Goal: Download file/media

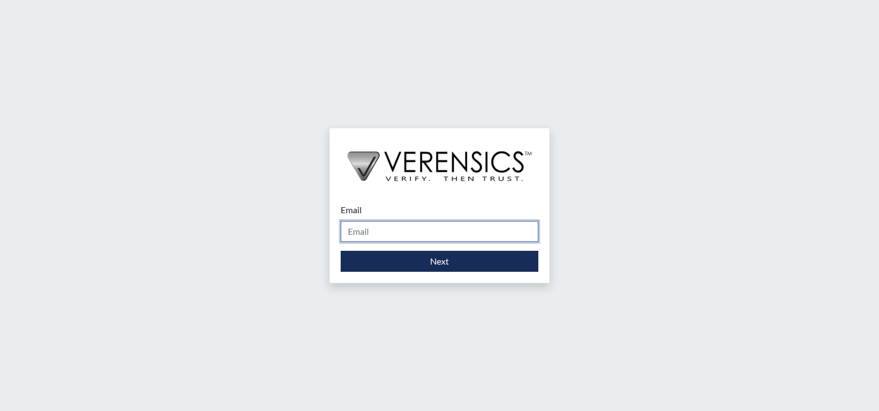
click at [393, 224] on input "Email" at bounding box center [440, 231] width 198 height 21
type input "[PERSON_NAME][EMAIL_ADDRESS][PERSON_NAME][DOMAIN_NAME]"
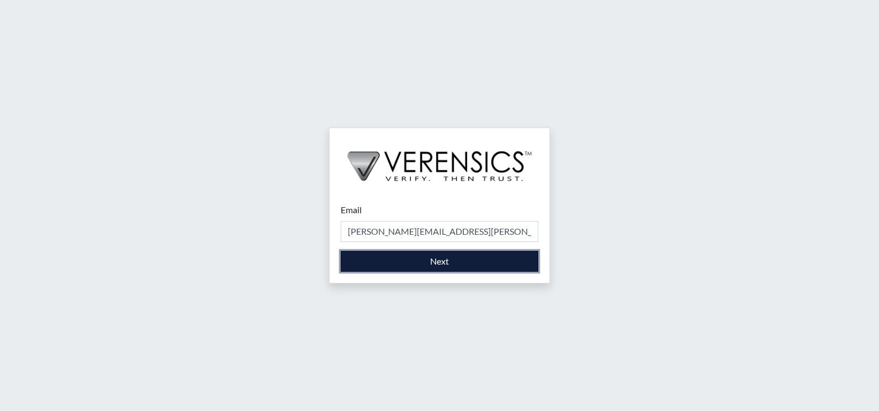
click at [403, 260] on button "Next" at bounding box center [440, 261] width 198 height 21
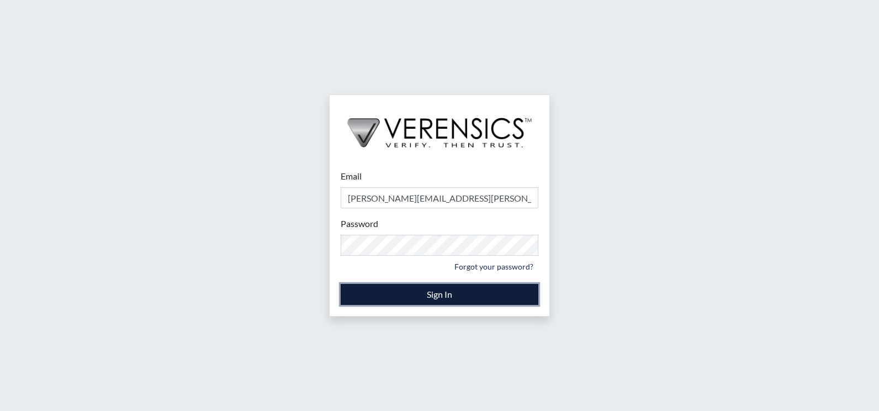
click at [451, 295] on button "Sign In" at bounding box center [440, 294] width 198 height 21
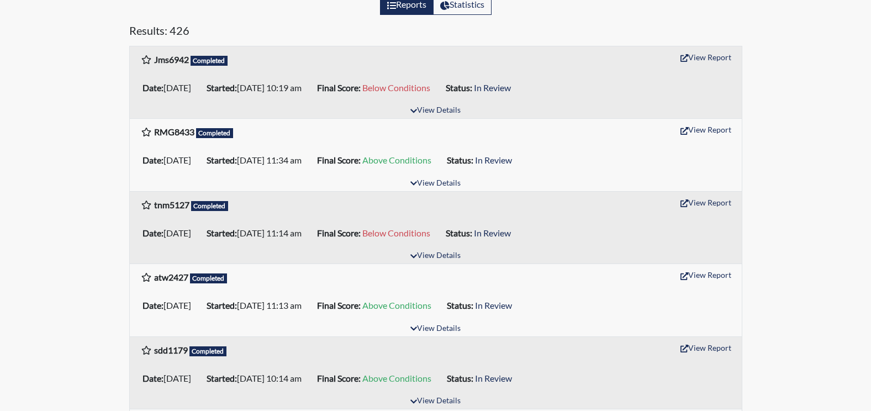
scroll to position [166, 0]
click at [710, 128] on button "View Report" at bounding box center [705, 128] width 61 height 17
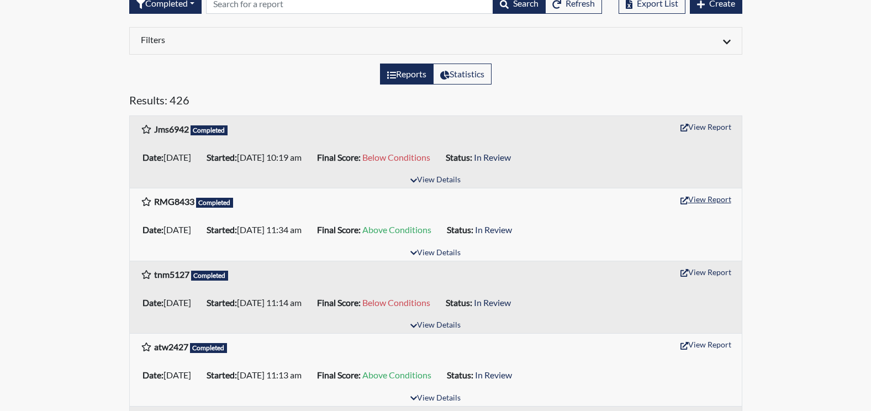
scroll to position [0, 0]
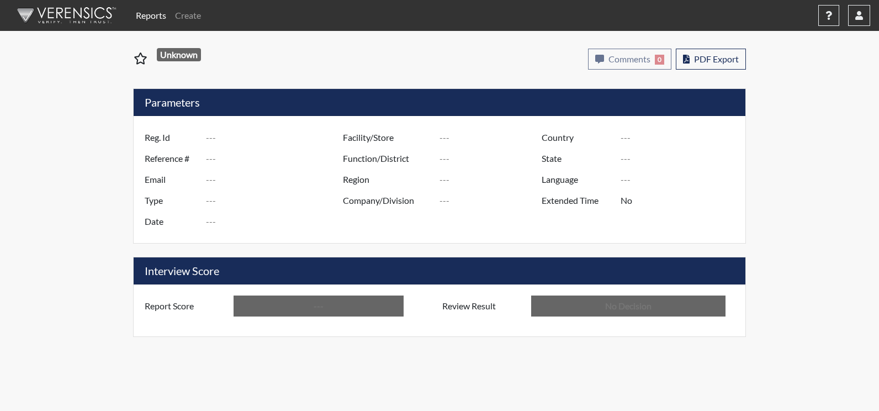
type input "RMG8433"
type input "51261"
type input "---"
type input "Corrections Pre-Employment"
type input "[DATE]"
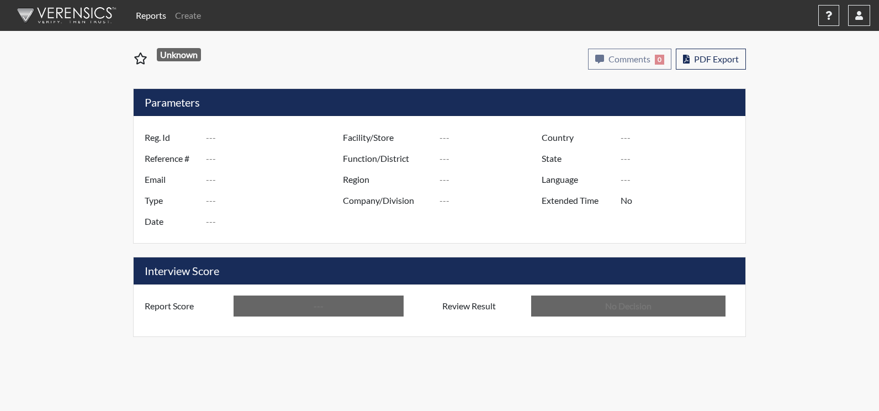
type input "[PERSON_NAME]"
type input "[GEOGRAPHIC_DATA]"
type input "[US_STATE]"
type input "English"
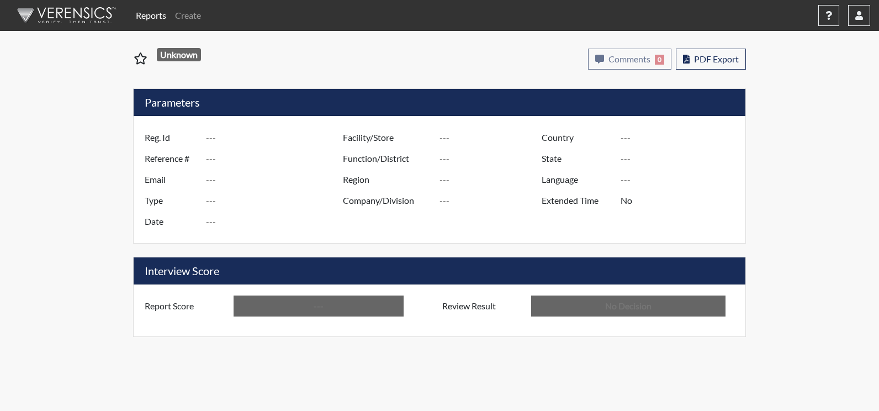
type input "Above Conditions"
type input "In Review"
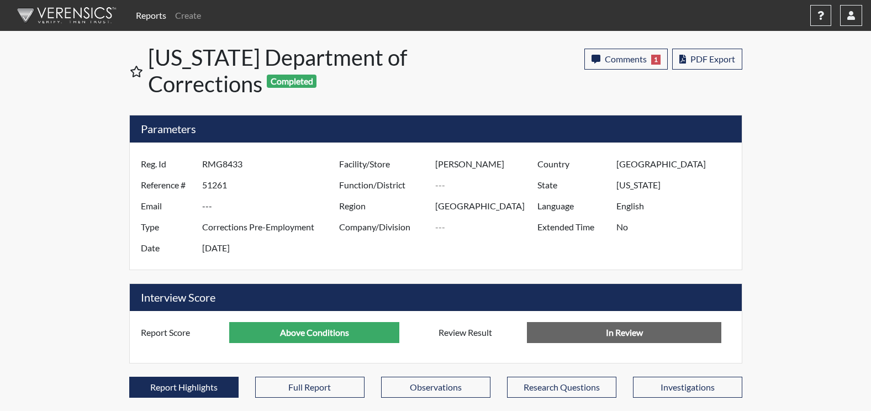
scroll to position [183, 459]
click at [712, 55] on span "PDF Export" at bounding box center [712, 59] width 45 height 10
